Goal: Navigation & Orientation: Find specific page/section

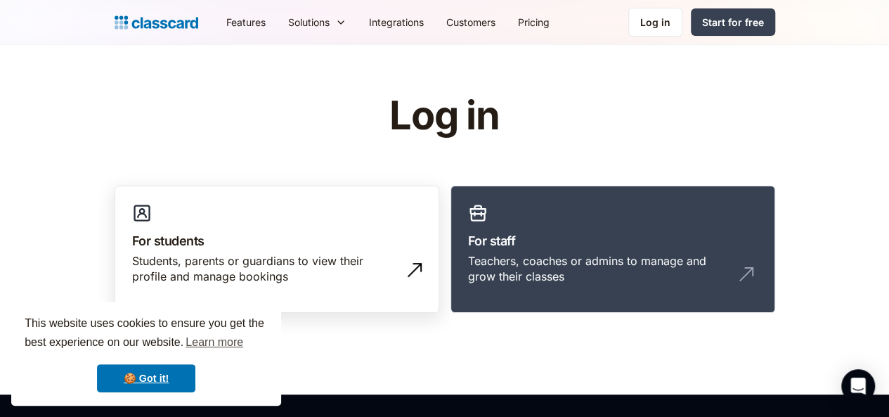
click at [132, 290] on div "Students, parents or guardians to view their profile and manage bookings" at bounding box center [276, 274] width 289 height 43
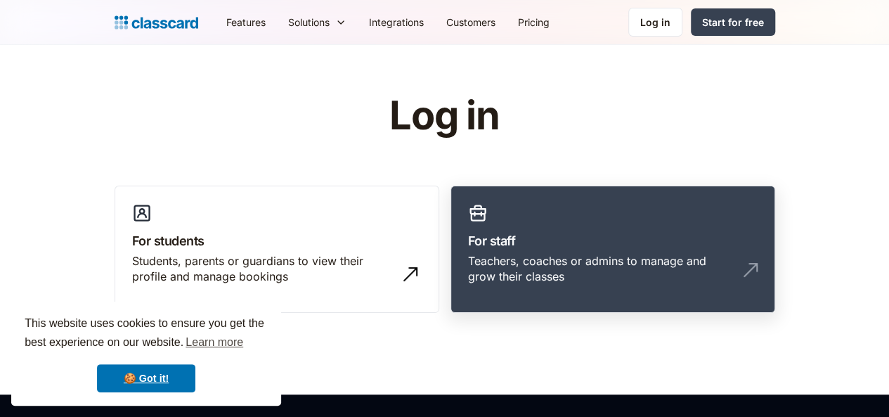
click at [561, 306] on link "For staff Teachers, coaches or admins to manage and grow their classes" at bounding box center [612, 249] width 325 height 128
